Goal: Transaction & Acquisition: Purchase product/service

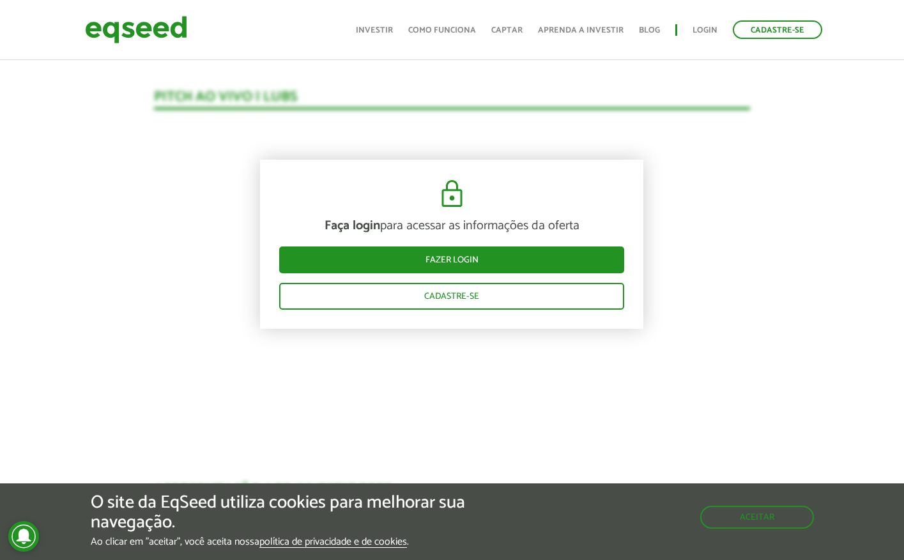
scroll to position [1314, 0]
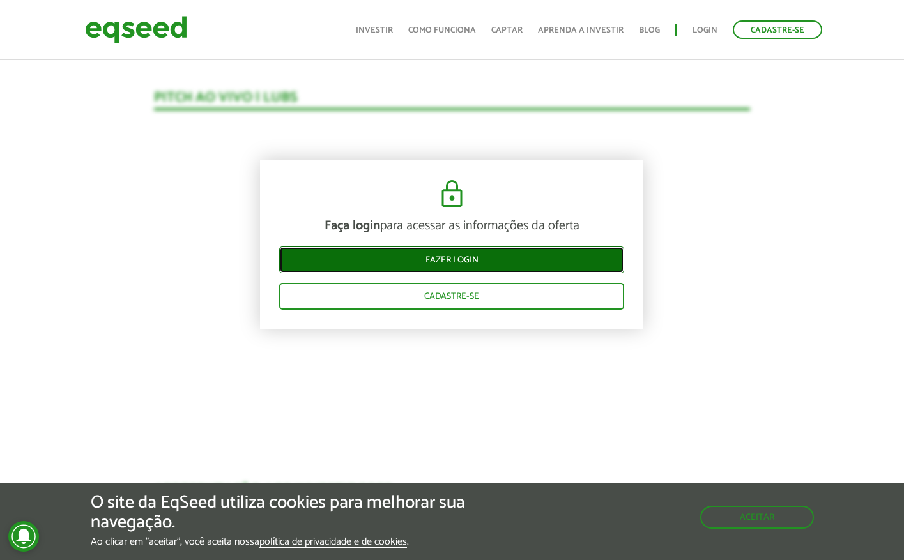
click at [478, 257] on link "Fazer login" at bounding box center [451, 260] width 345 height 27
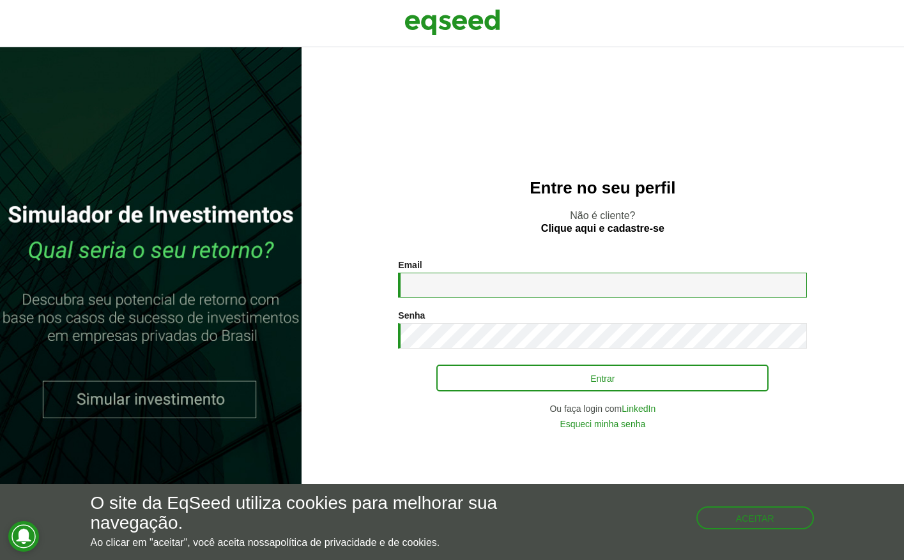
type input "**********"
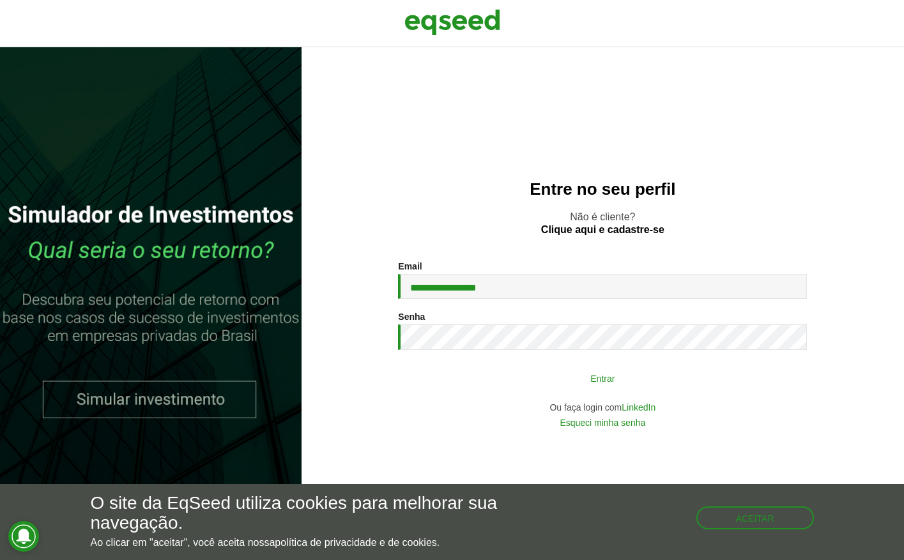
click at [551, 372] on button "Entrar" at bounding box center [602, 378] width 332 height 24
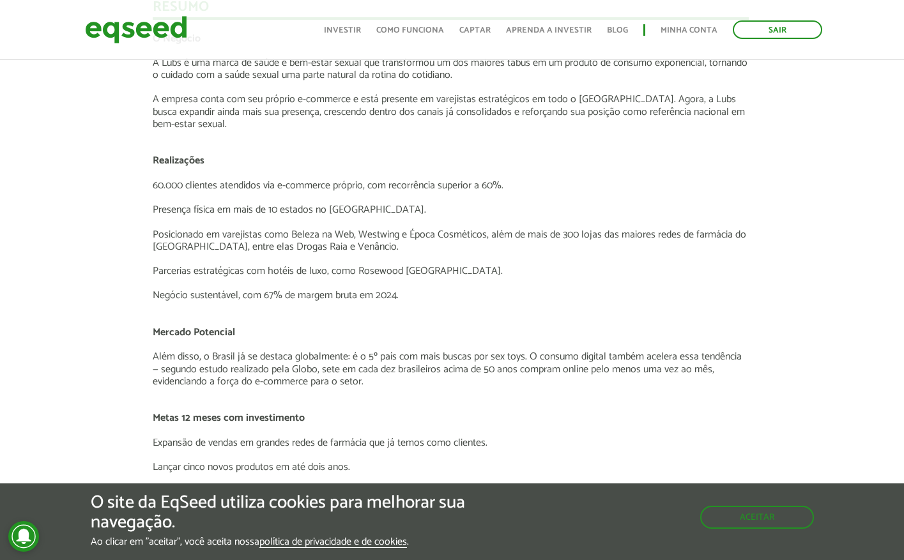
scroll to position [2176, 1]
click at [763, 513] on button "Aceitar" at bounding box center [758, 516] width 111 height 20
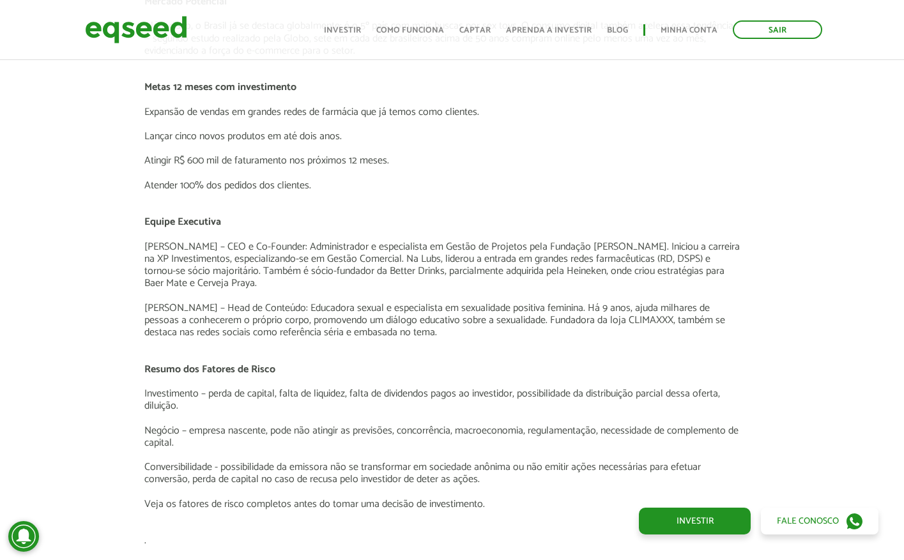
scroll to position [2159, 10]
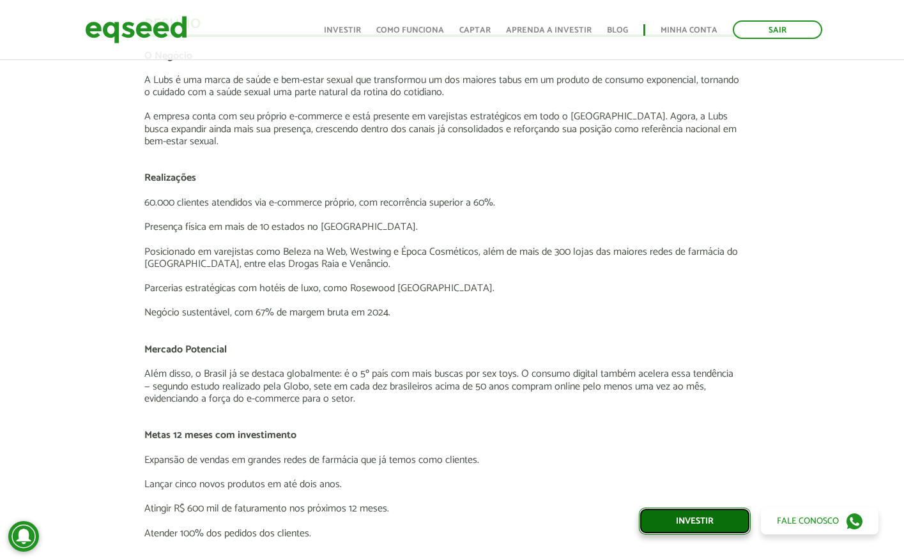
click at [715, 512] on link "Investir" at bounding box center [695, 521] width 112 height 27
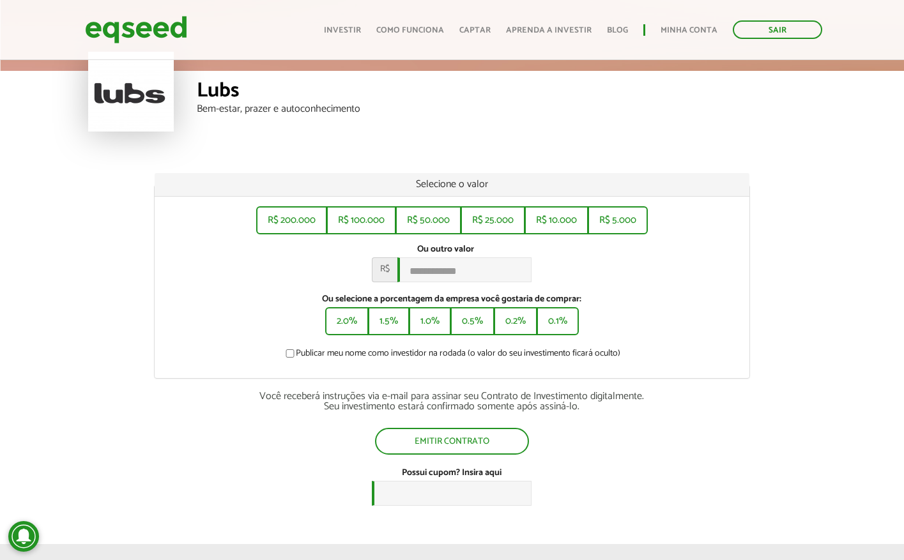
scroll to position [65, 0]
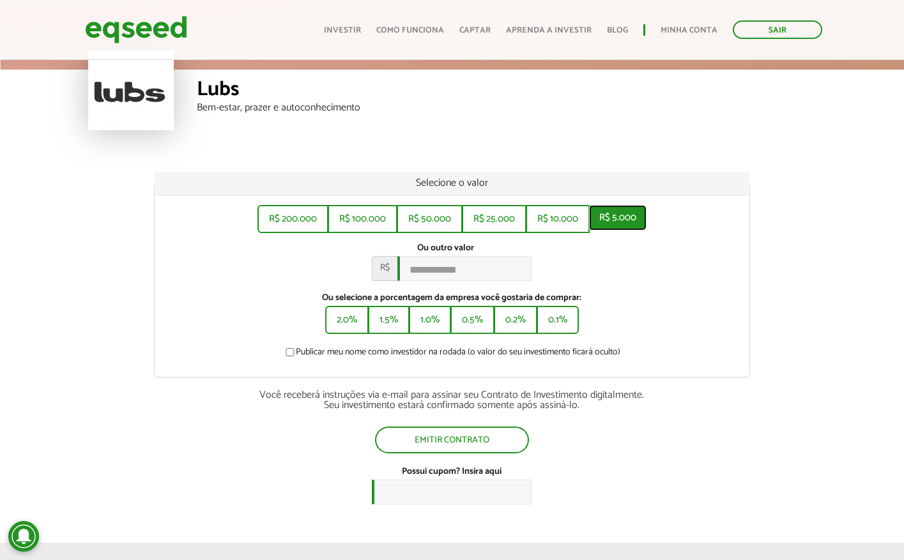
click at [602, 230] on button "R$ 5.000" at bounding box center [618, 218] width 58 height 26
click at [530, 219] on button "R$ 10.000" at bounding box center [556, 218] width 61 height 26
click at [493, 215] on button "R$ 25.000" at bounding box center [493, 218] width 62 height 26
click at [432, 208] on button "R$ 50.000" at bounding box center [428, 218] width 63 height 26
click at [321, 220] on button "R$ 200.000" at bounding box center [292, 218] width 68 height 26
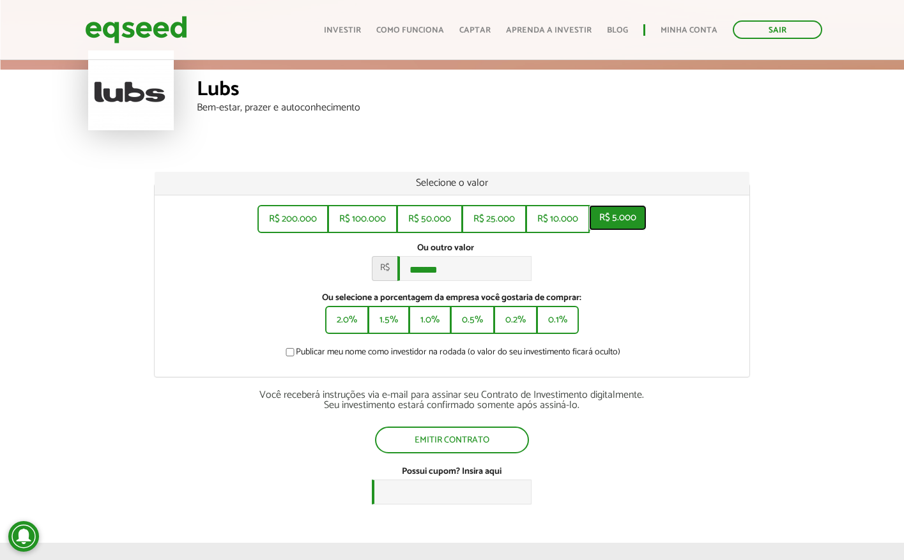
click at [625, 222] on button "R$ 5.000" at bounding box center [618, 218] width 58 height 26
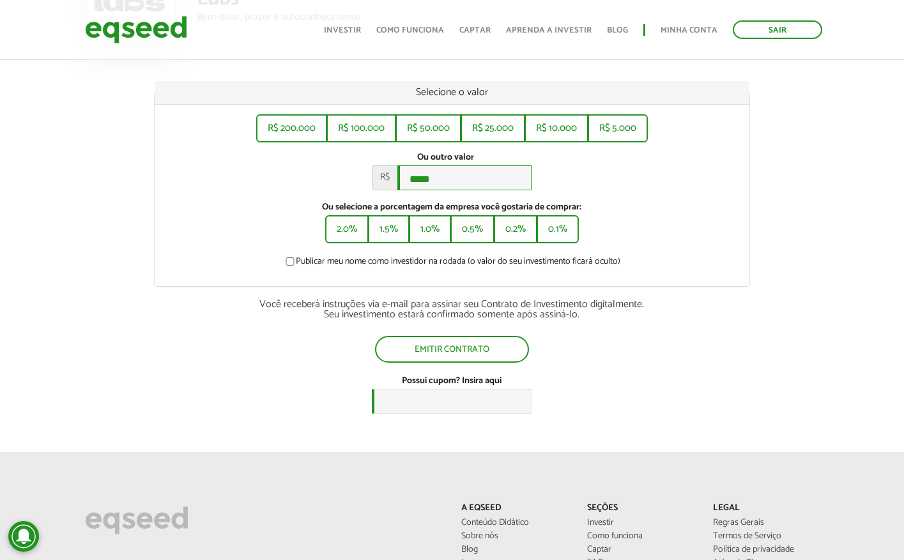
scroll to position [156, 0]
click at [525, 227] on button "0.2%" at bounding box center [515, 228] width 41 height 26
click at [558, 236] on button "0.1%" at bounding box center [558, 228] width 40 height 26
click at [621, 130] on button "R$ 5.000" at bounding box center [618, 127] width 58 height 26
type input "*****"
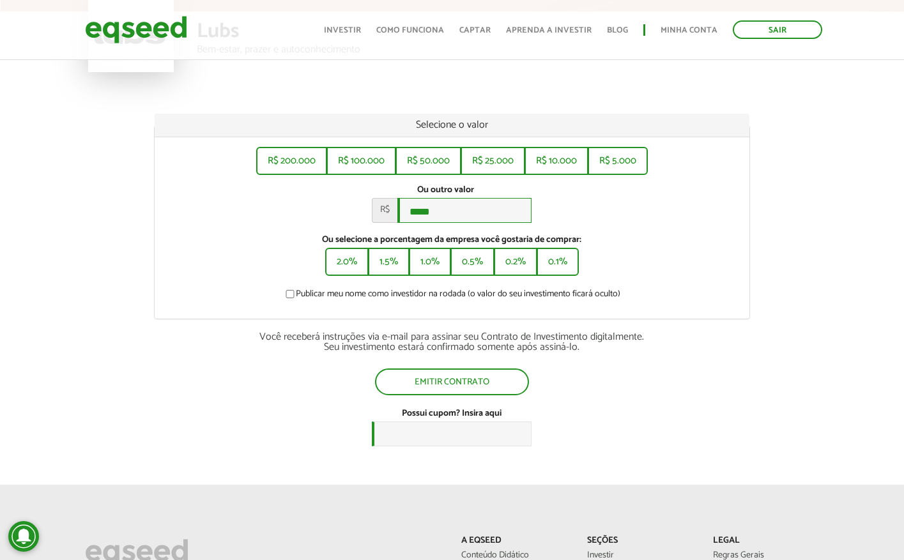
scroll to position [0, 0]
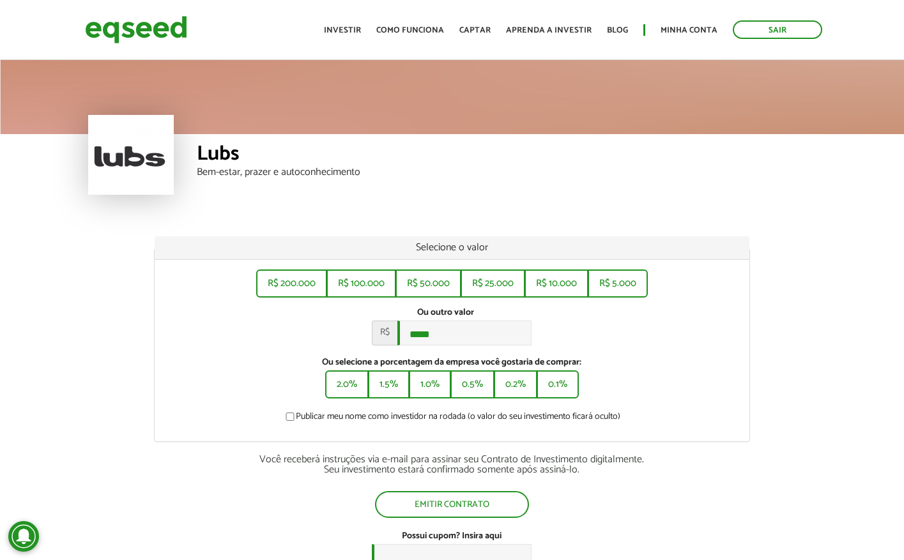
click at [119, 137] on div at bounding box center [131, 155] width 86 height 80
click at [675, 33] on link "Minha conta" at bounding box center [689, 30] width 57 height 8
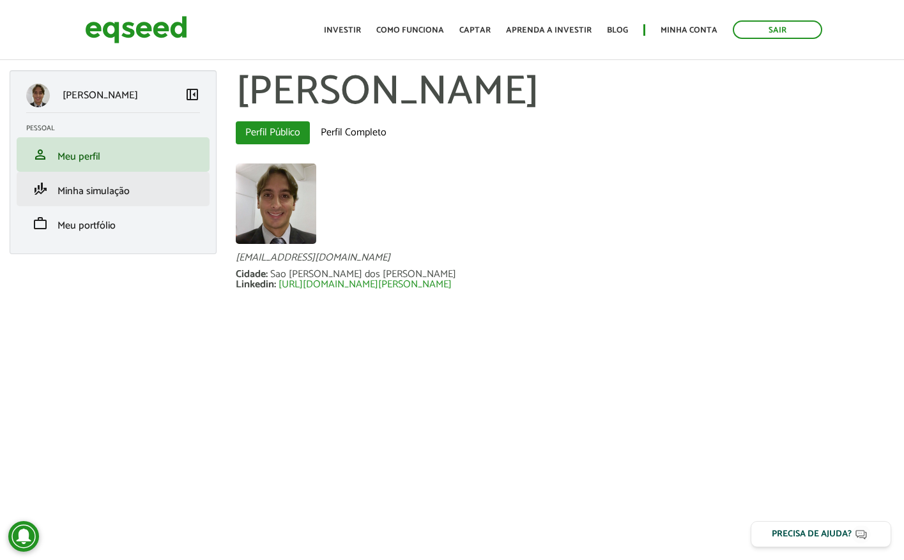
click at [103, 178] on li "finance_mode Minha simulação" at bounding box center [113, 189] width 193 height 35
click at [91, 195] on span "Minha simulação" at bounding box center [94, 191] width 72 height 17
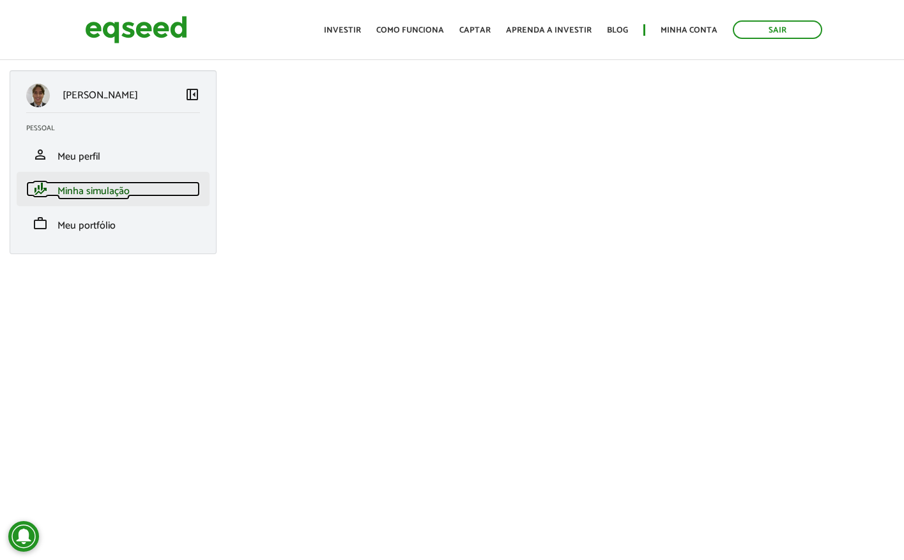
click at [111, 189] on span "Minha simulação" at bounding box center [94, 191] width 72 height 17
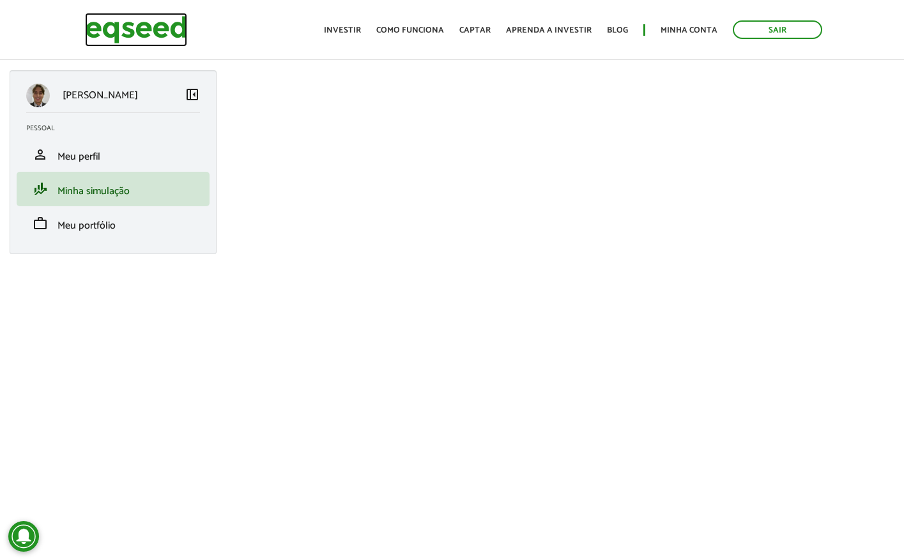
click at [154, 28] on img at bounding box center [136, 30] width 102 height 34
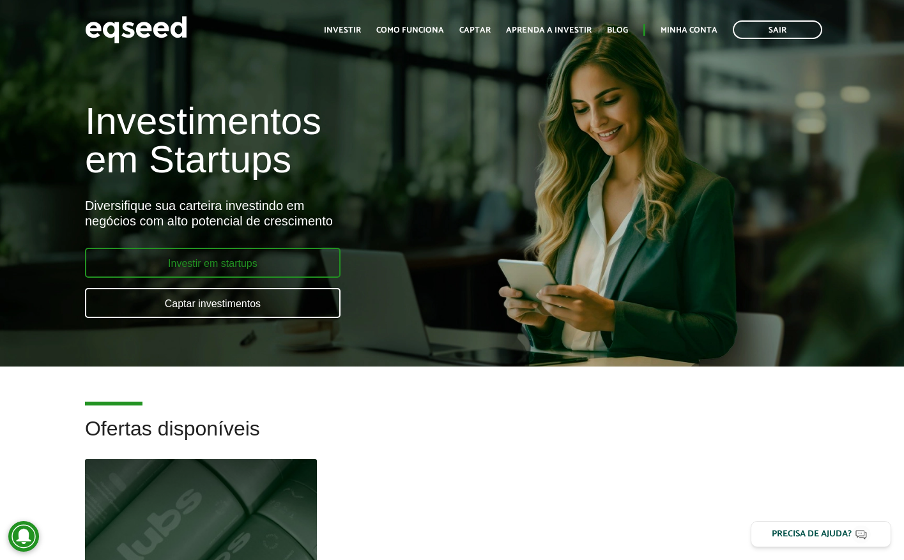
click at [247, 257] on link "Investir em startups" at bounding box center [213, 263] width 256 height 30
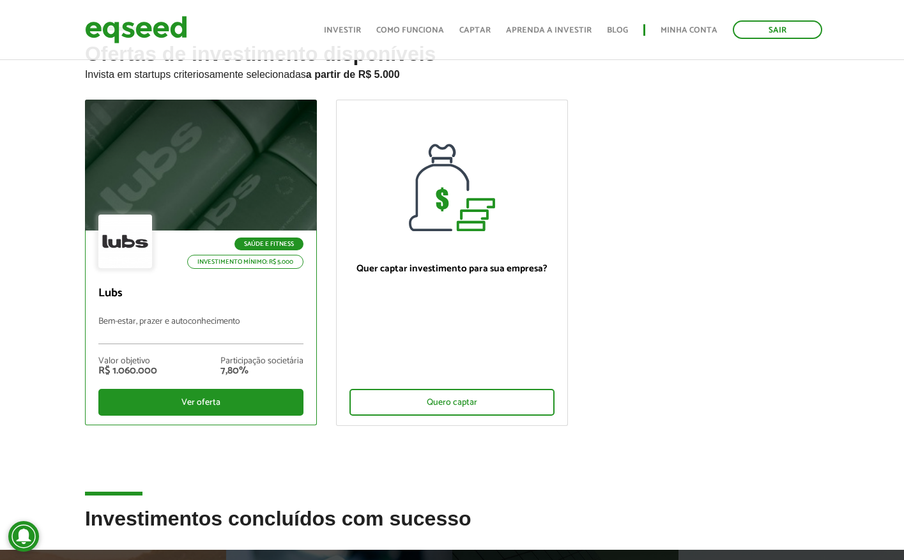
scroll to position [68, 0]
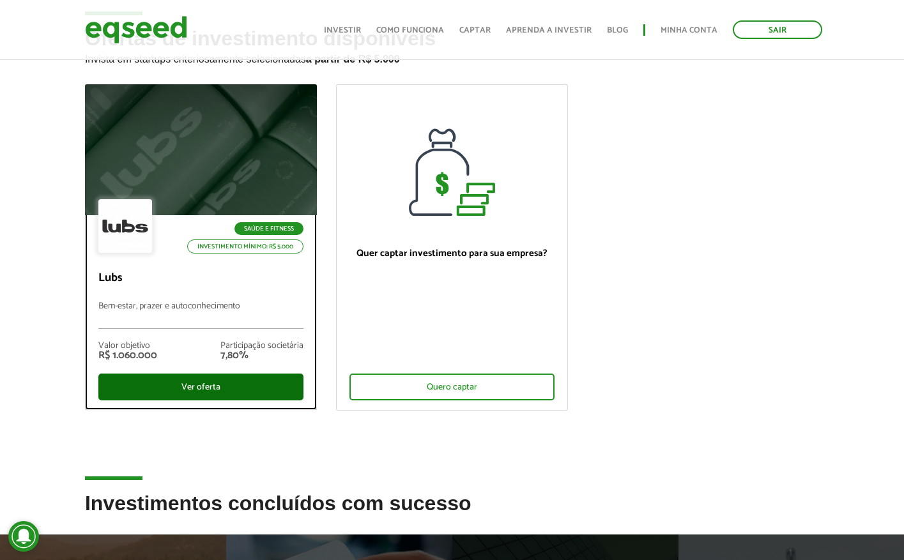
click at [208, 383] on div "Ver oferta" at bounding box center [200, 387] width 205 height 27
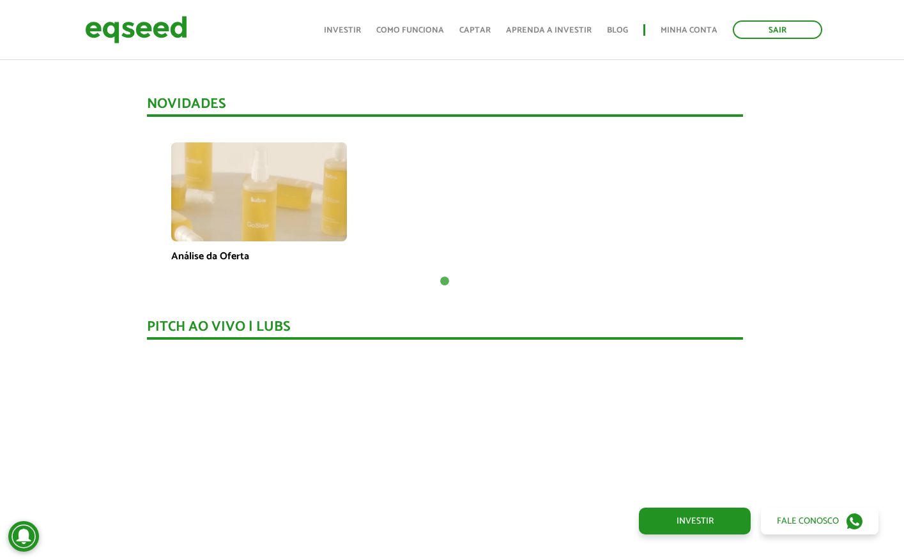
scroll to position [892, 7]
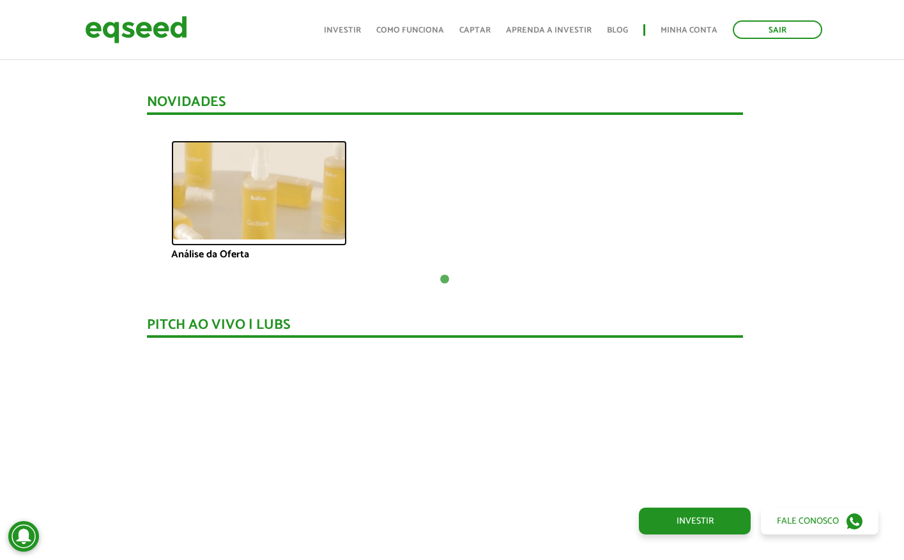
click at [271, 208] on img at bounding box center [259, 190] width 176 height 99
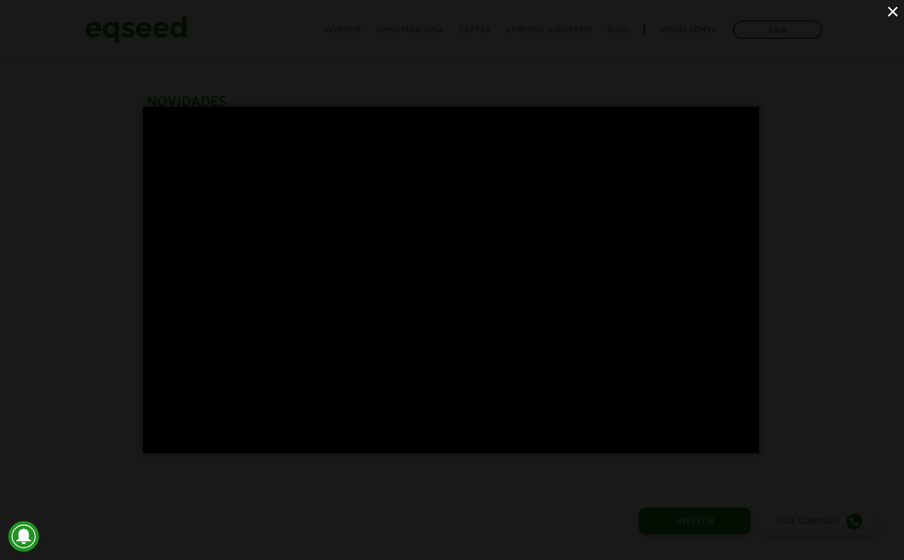
scroll to position [893, 7]
click at [821, 205] on div "×" at bounding box center [452, 280] width 904 height 560
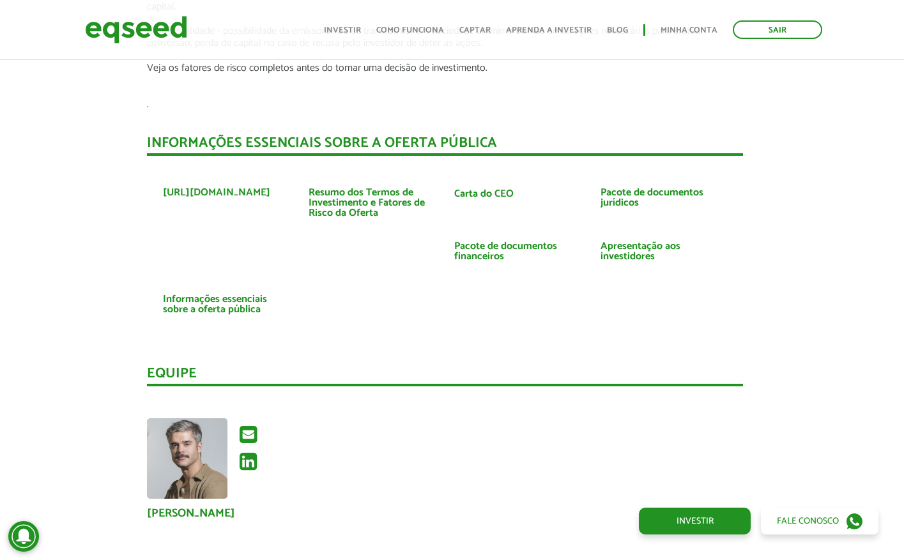
scroll to position [2960, 7]
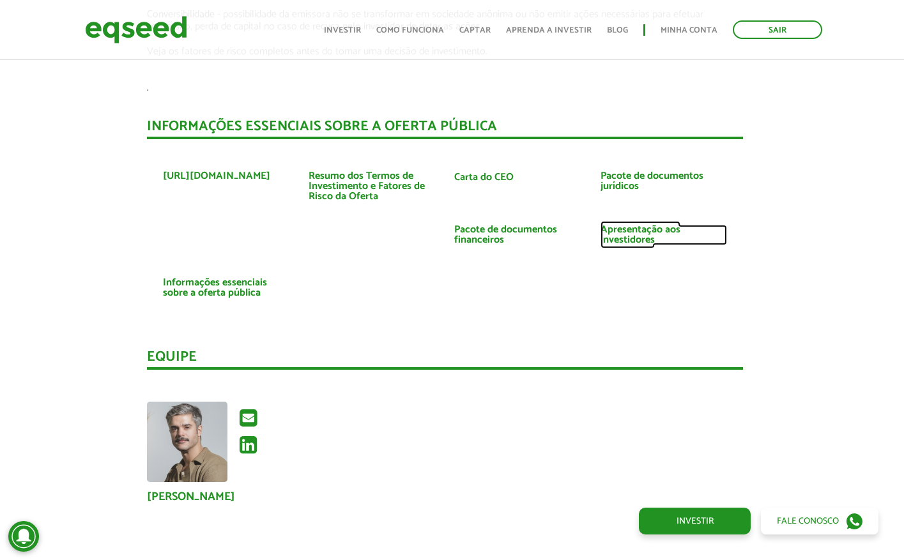
click at [636, 238] on link "Apresentação aos investidores" at bounding box center [664, 235] width 127 height 20
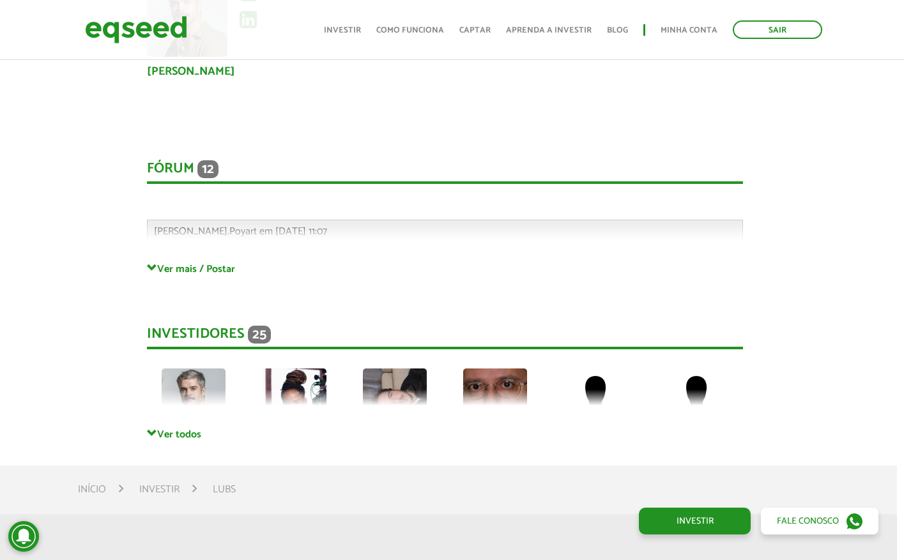
scroll to position [3386, 7]
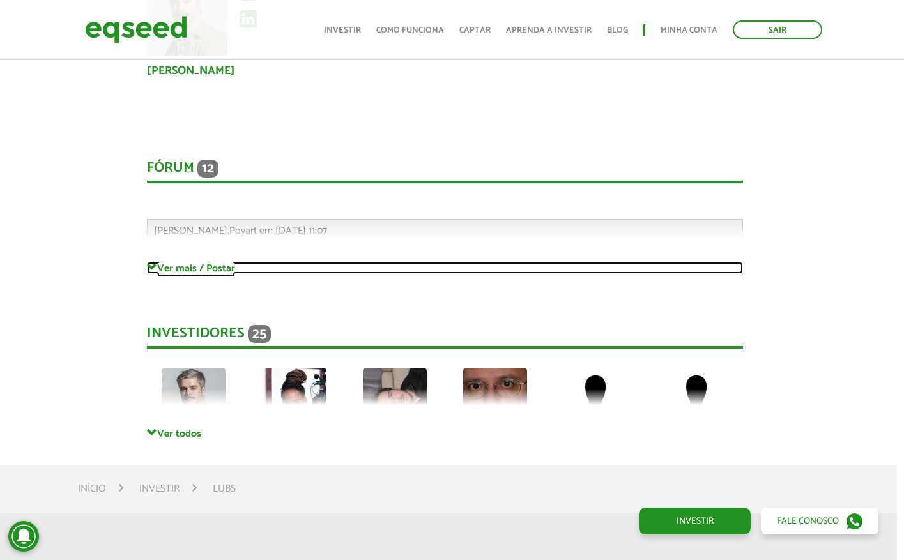
click at [231, 269] on link "Ver mais / Postar" at bounding box center [445, 268] width 596 height 12
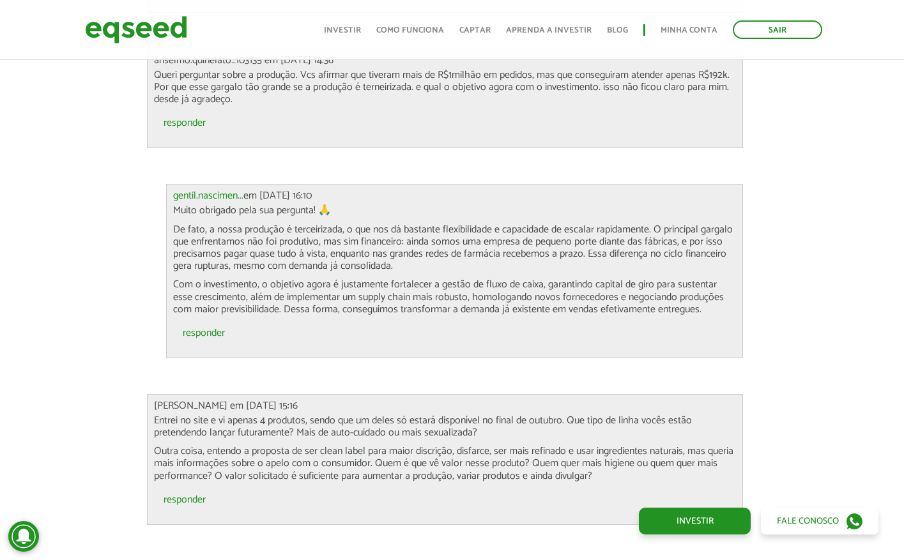
scroll to position [3847, 7]
drag, startPoint x: 270, startPoint y: 253, endPoint x: 381, endPoint y: 252, distance: 111.2
click at [381, 252] on p "De fato, a nossa produção é terceirizada, o que nos dá bastante flexibilidade e…" at bounding box center [454, 247] width 563 height 49
click at [420, 254] on p "De fato, a nossa produção é terceirizada, o que nos dá bastante flexibilidade e…" at bounding box center [454, 247] width 563 height 49
drag, startPoint x: 183, startPoint y: 266, endPoint x: 339, endPoint y: 262, distance: 156.6
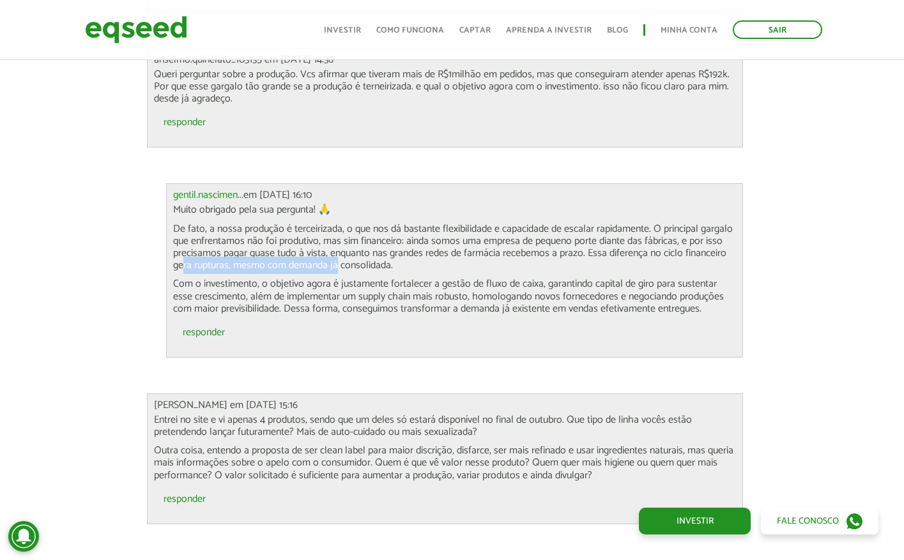
click at [339, 262] on p "De fato, a nossa produção é terceirizada, o que nos dá bastante flexibilidade e…" at bounding box center [454, 247] width 563 height 49
click at [401, 267] on p "De fato, a nossa produção é terceirizada, o que nos dá bastante flexibilidade e…" at bounding box center [454, 247] width 563 height 49
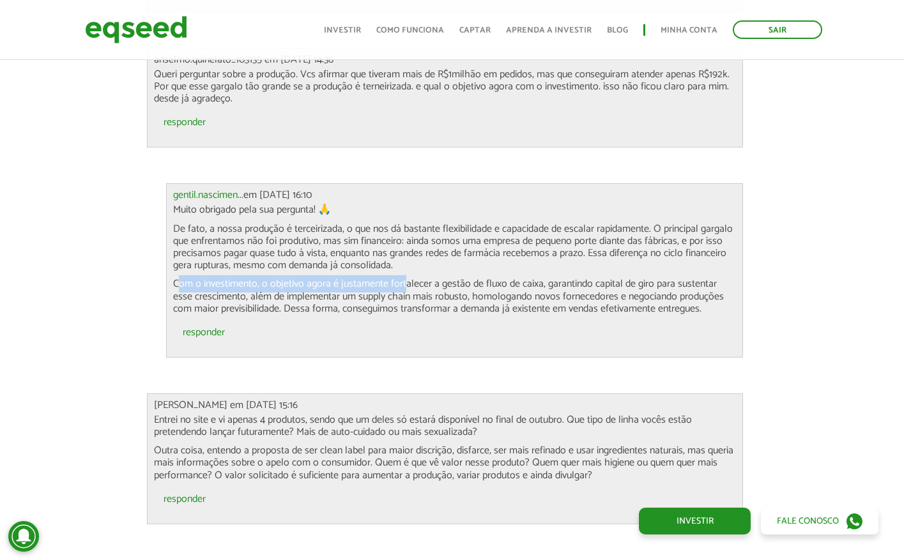
drag, startPoint x: 177, startPoint y: 282, endPoint x: 407, endPoint y: 282, distance: 230.0
click at [407, 282] on p "Com o investimento, o objetivo agora é justamente fortalecer a gestão de fluxo …" at bounding box center [454, 296] width 563 height 37
click at [458, 270] on p "De fato, a nossa produção é terceirizada, o que nos dá bastante flexibilidade e…" at bounding box center [454, 247] width 563 height 49
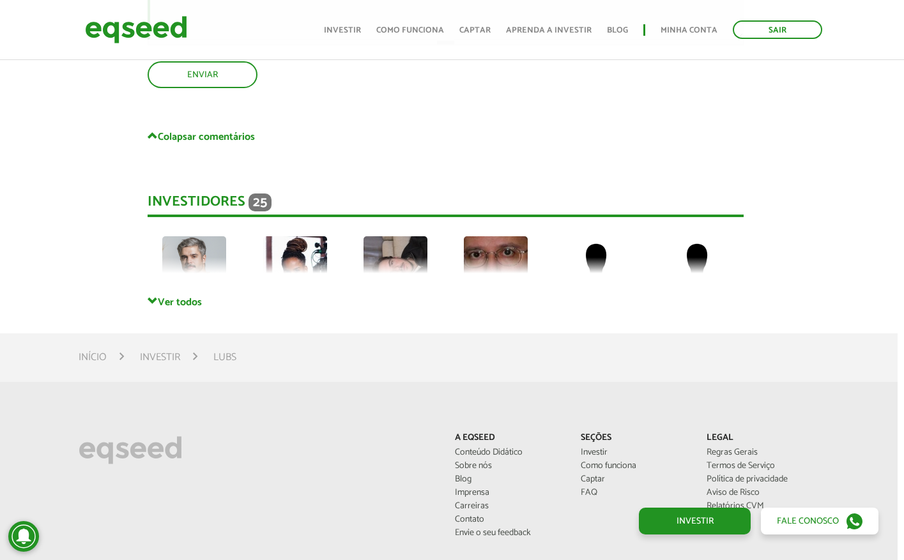
scroll to position [6648, 6]
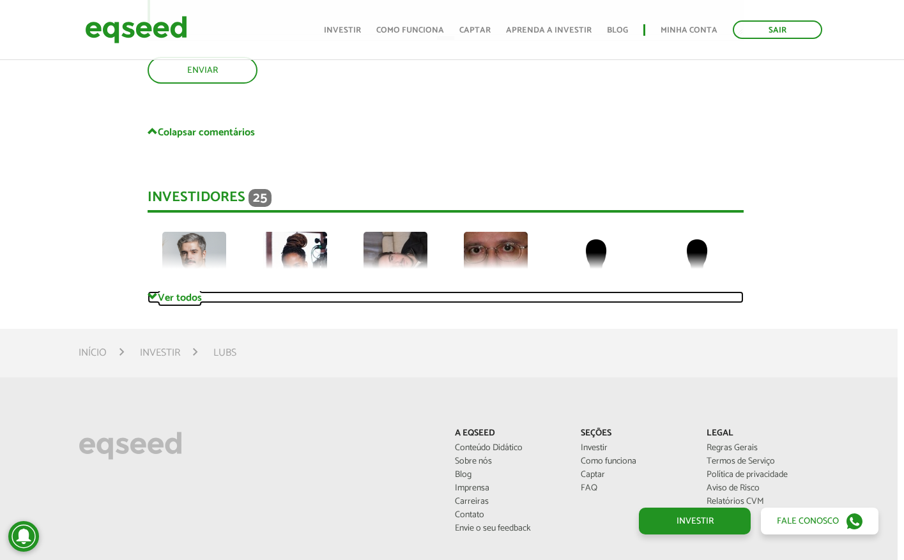
click at [169, 298] on link "Ver todos" at bounding box center [446, 297] width 596 height 12
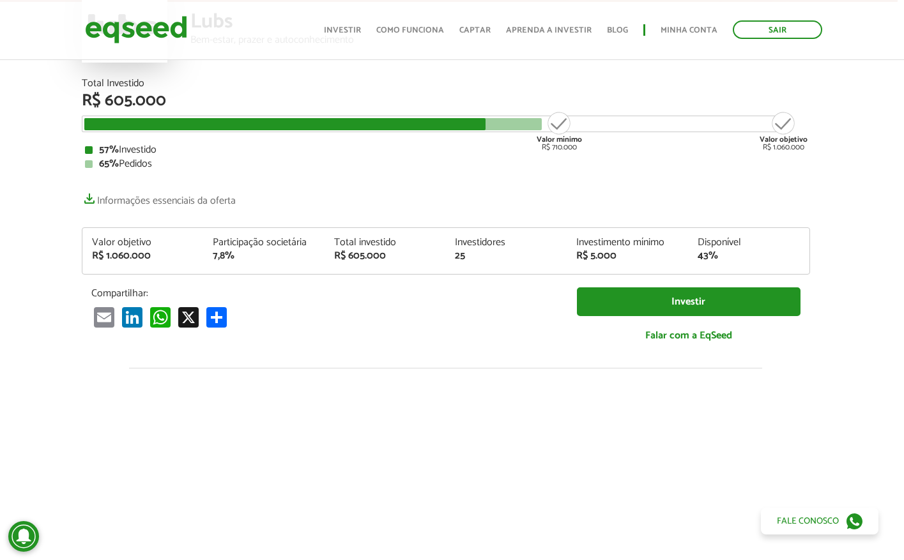
scroll to position [127, 6]
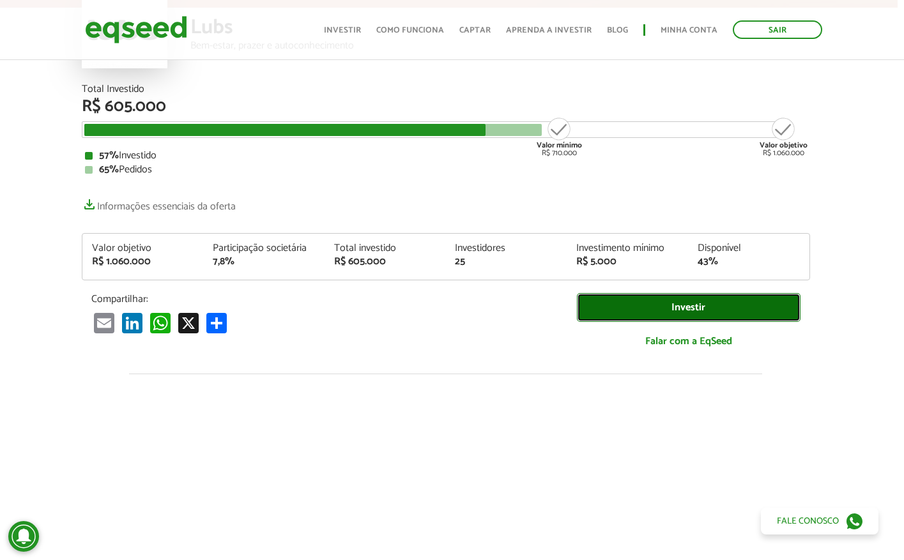
click at [689, 298] on link "Investir" at bounding box center [689, 307] width 224 height 29
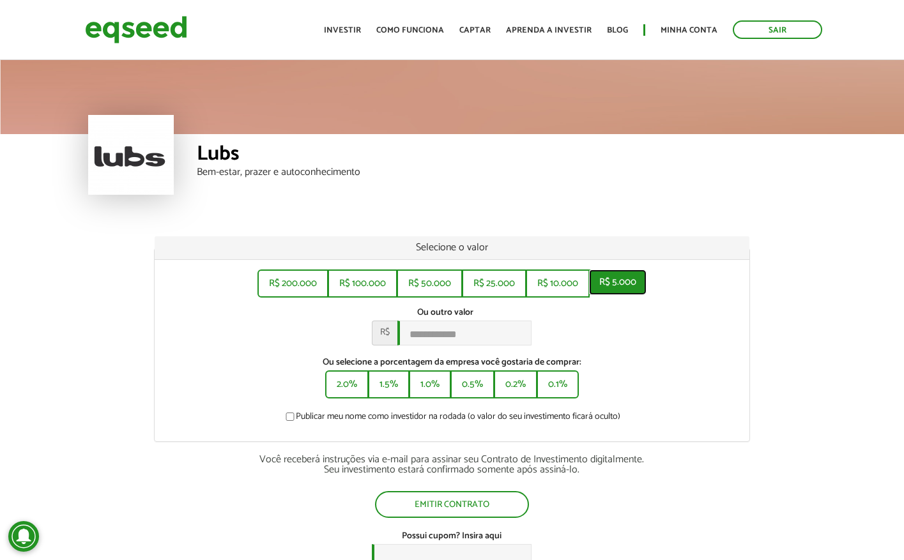
click at [629, 279] on button "R$ 5.000" at bounding box center [618, 283] width 58 height 26
type input "*****"
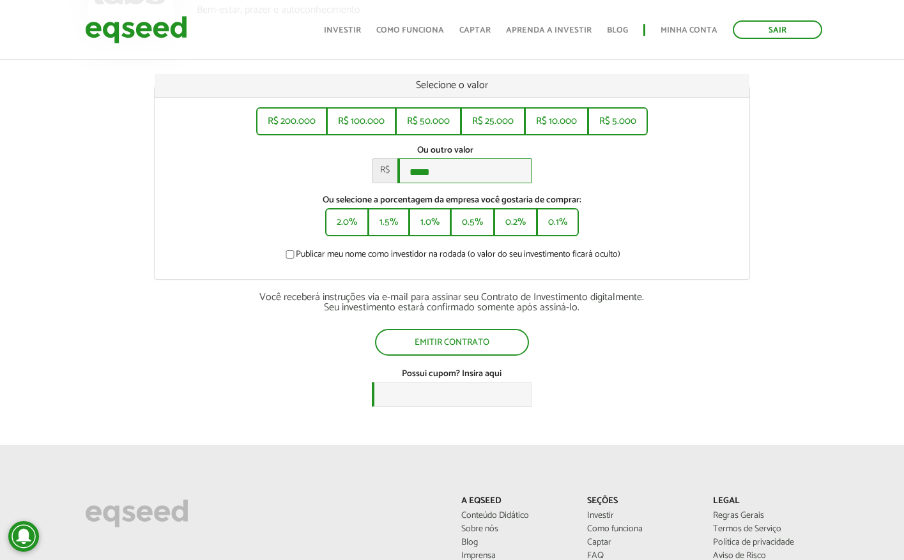
scroll to position [164, 0]
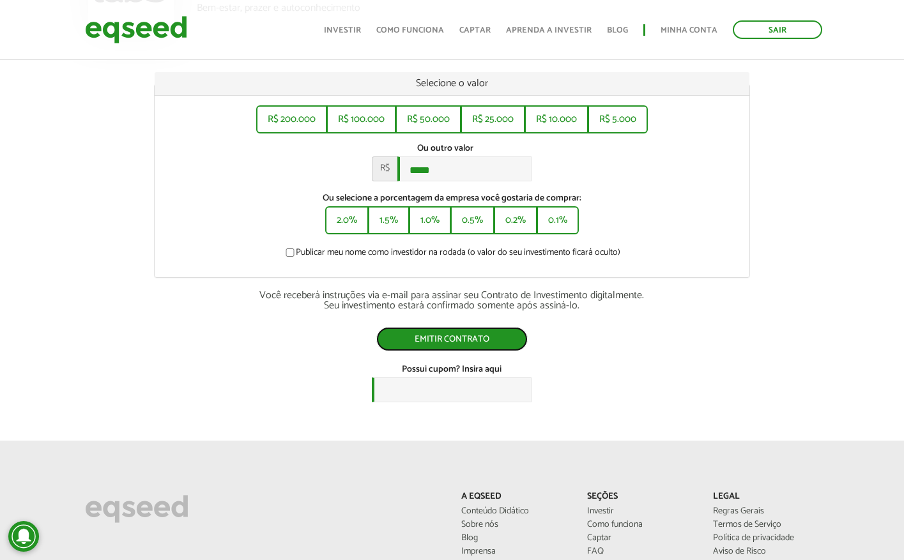
click at [462, 351] on button "Emitir contrato" at bounding box center [451, 339] width 151 height 24
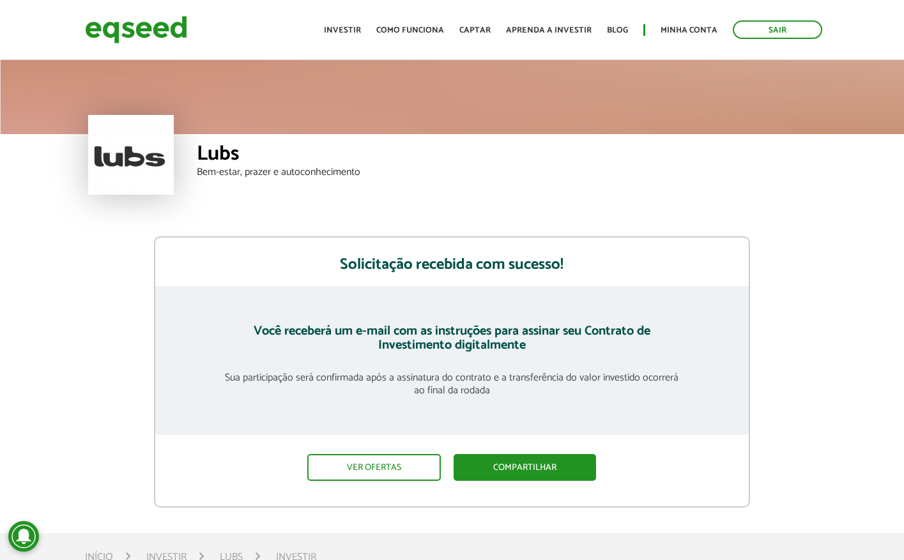
click at [744, 387] on div "Você receberá um e-mail com as instruções para assinar seu Contrato de Investim…" at bounding box center [452, 360] width 594 height 148
